Goal: Information Seeking & Learning: Learn about a topic

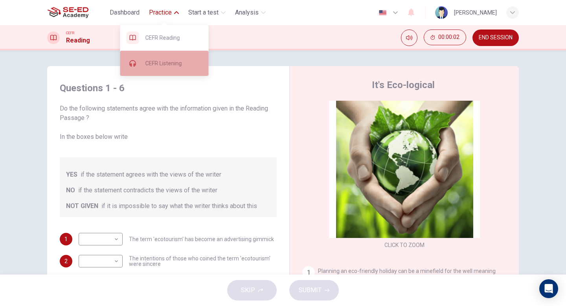
click at [171, 66] on span "CEFR Listening" at bounding box center [173, 63] width 57 height 9
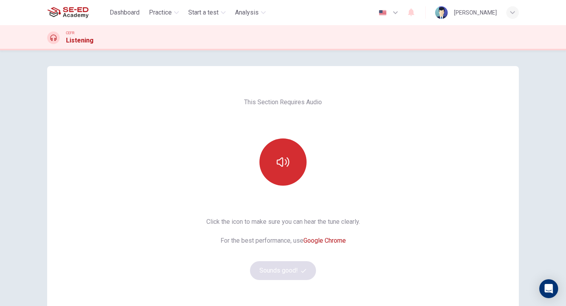
click at [284, 162] on icon "button" at bounding box center [283, 162] width 13 height 13
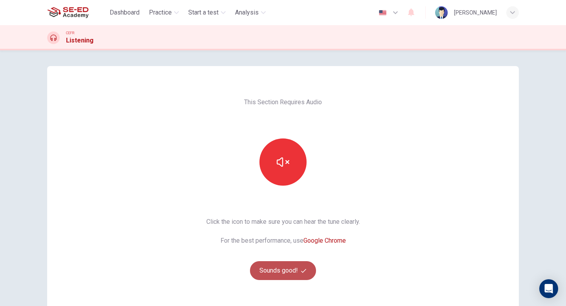
click at [281, 269] on button "Sounds good!" at bounding box center [283, 270] width 66 height 19
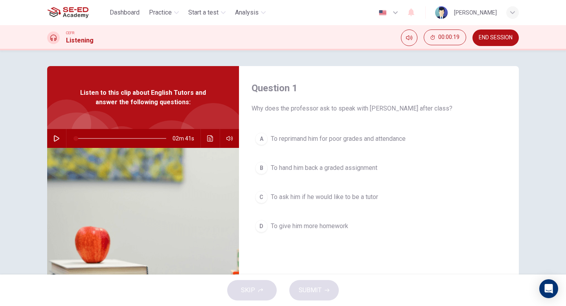
click at [54, 138] on icon "button" at bounding box center [57, 138] width 6 height 6
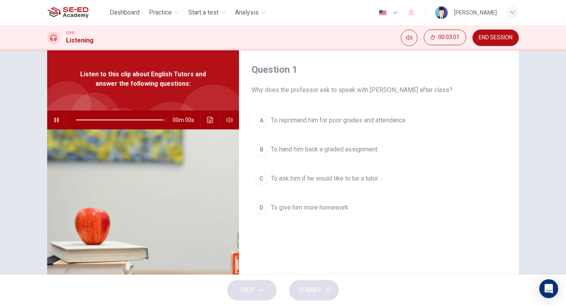
type input "0"
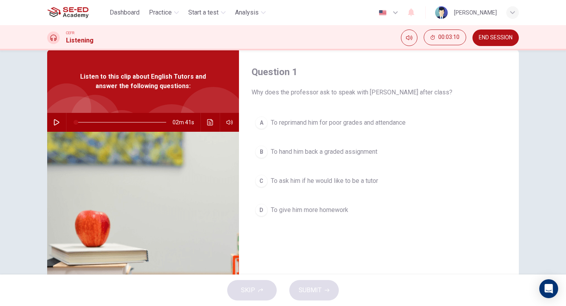
scroll to position [20, 0]
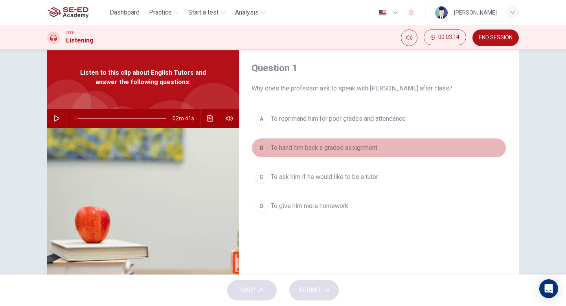
click at [262, 148] on div "B" at bounding box center [261, 148] width 13 height 13
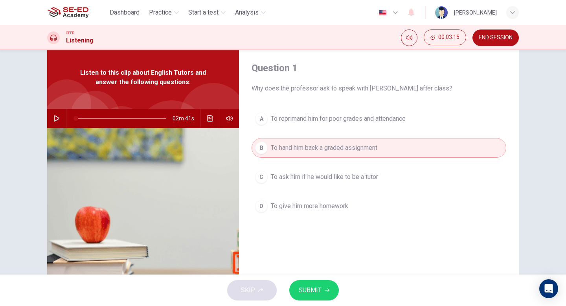
click at [318, 286] on span "SUBMIT" at bounding box center [310, 290] width 23 height 11
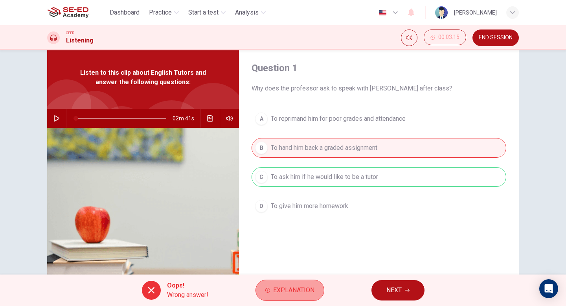
click at [288, 291] on span "Explanation" at bounding box center [293, 290] width 41 height 11
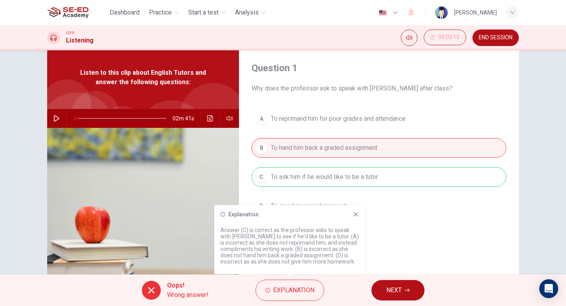
click at [294, 234] on p "Answer (C) is correct as the professor asks to speak with Jack to see if he'd l…" at bounding box center [290, 246] width 138 height 38
click at [156, 203] on img at bounding box center [143, 223] width 192 height 191
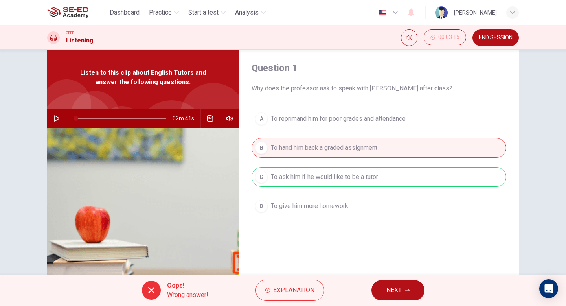
click at [484, 37] on span "END SESSION" at bounding box center [496, 38] width 34 height 6
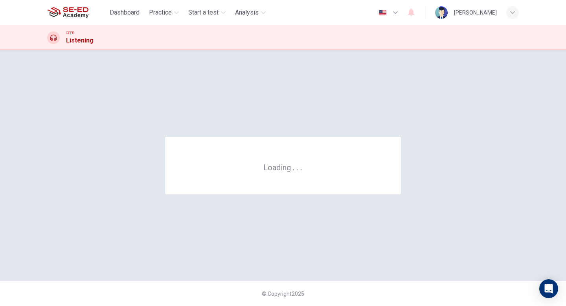
scroll to position [0, 0]
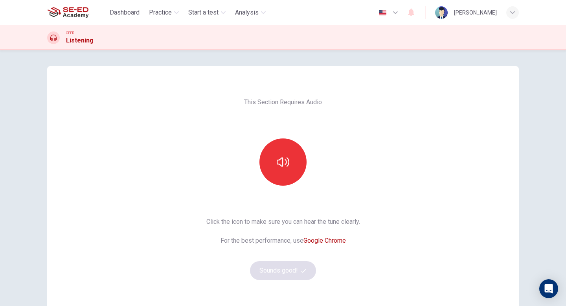
click at [66, 13] on img at bounding box center [67, 13] width 41 height 16
